Goal: Find specific page/section: Find specific page/section

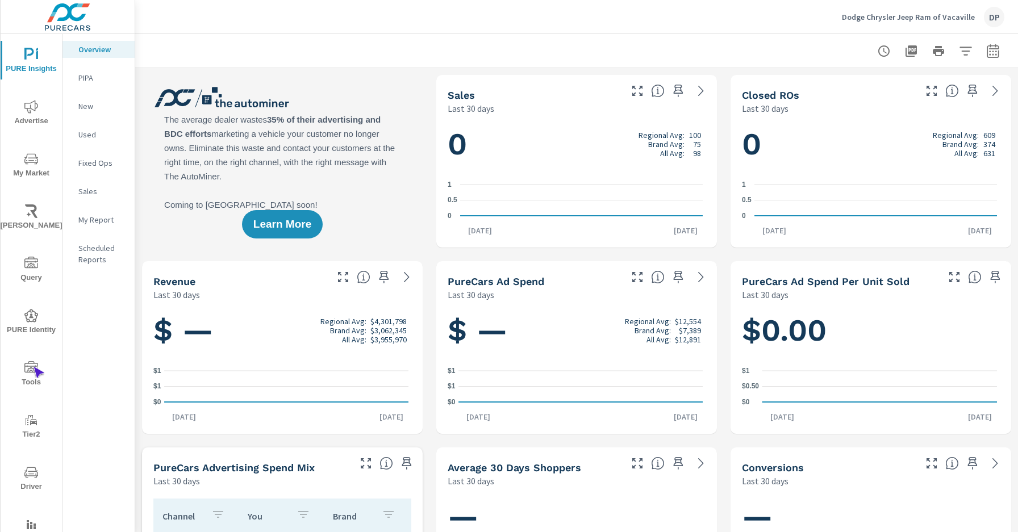
click at [33, 367] on icon "nav menu" at bounding box center [31, 366] width 14 height 11
